Goal: Information Seeking & Learning: Learn about a topic

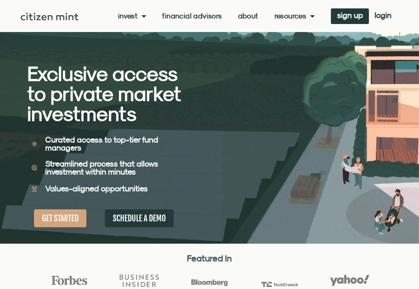
scroll to position [40, 0]
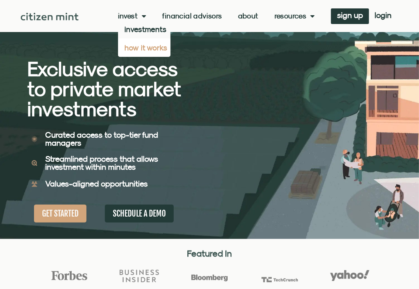
click at [138, 39] on link "how it works" at bounding box center [144, 47] width 52 height 18
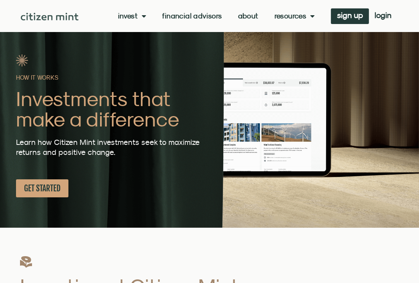
click at [136, 24] on div "Invest investments how it works Financial Advisors About Resources insights all…" at bounding box center [209, 16] width 377 height 32
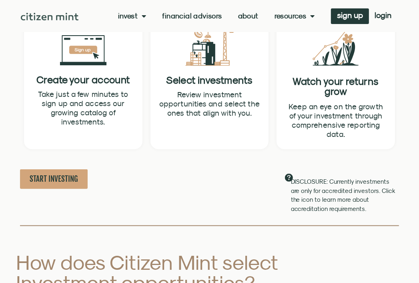
scroll to position [440, 0]
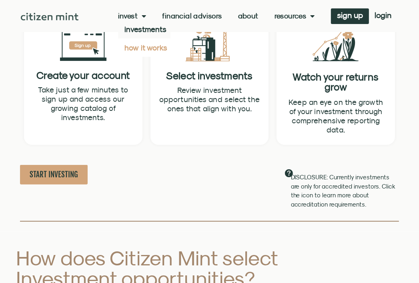
click at [142, 12] on span "Menu" at bounding box center [142, 15] width 8 height 15
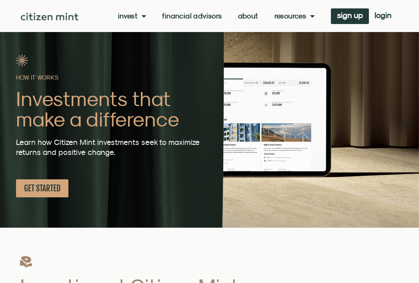
click at [130, 18] on link "Invest" at bounding box center [132, 16] width 28 height 8
click at [134, 19] on link "Invest" at bounding box center [132, 16] width 28 height 8
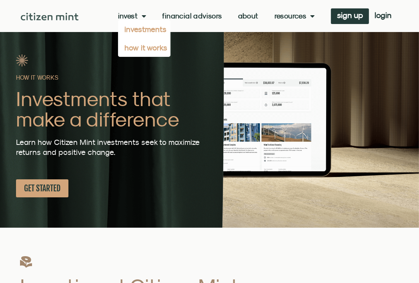
click at [137, 35] on link "investments" at bounding box center [144, 29] width 52 height 18
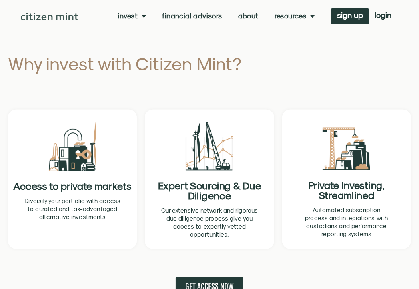
scroll to position [440, 0]
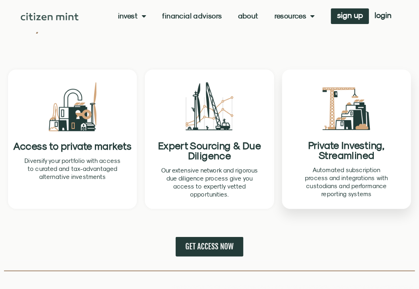
click at [319, 160] on div at bounding box center [346, 139] width 127 height 138
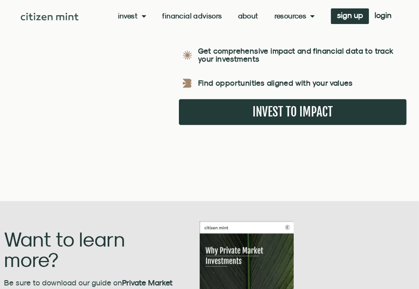
scroll to position [1161, 0]
